Goal: Book appointment/travel/reservation

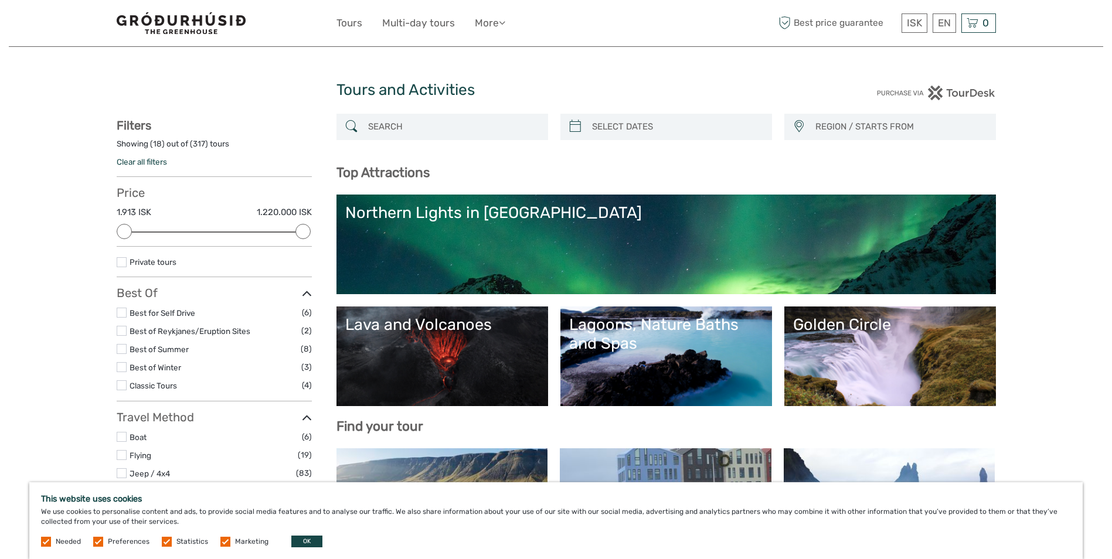
select select
type input "[DATE]"
click at [691, 120] on input "search" at bounding box center [676, 127] width 179 height 21
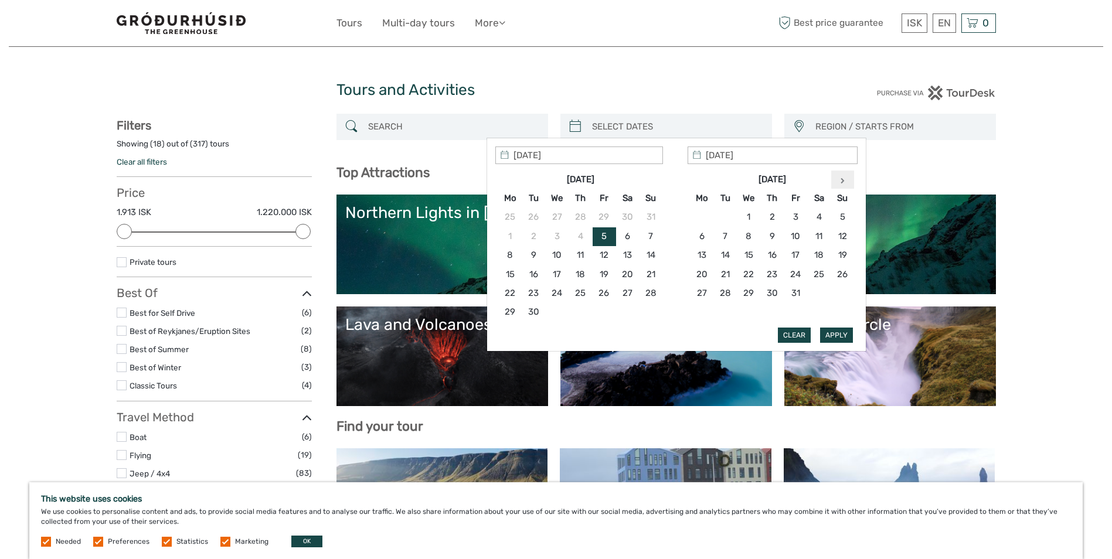
click at [843, 179] on icon at bounding box center [842, 181] width 4 height 6
type input "[DATE]"
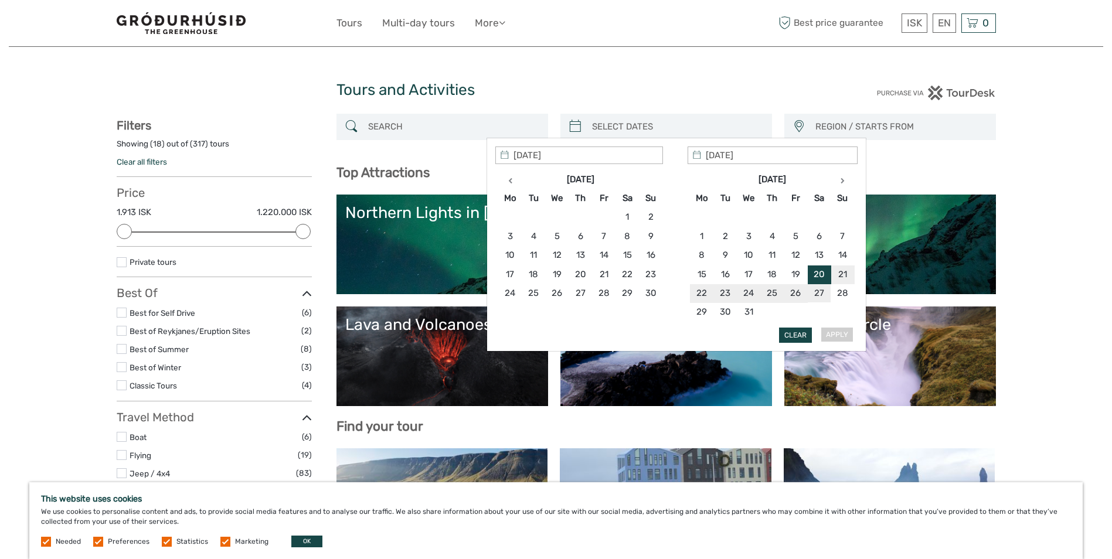
type input "[DATE]"
click at [831, 335] on button "Apply" at bounding box center [836, 335] width 33 height 15
type input "[DATE] - [DATE]"
